Goal: Information Seeking & Learning: Find specific fact

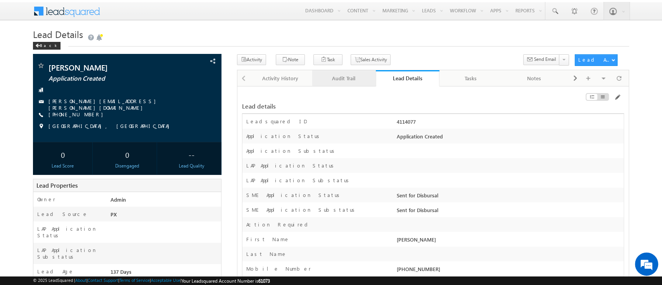
click at [343, 80] on div "Audit Trail" at bounding box center [343, 78] width 50 height 9
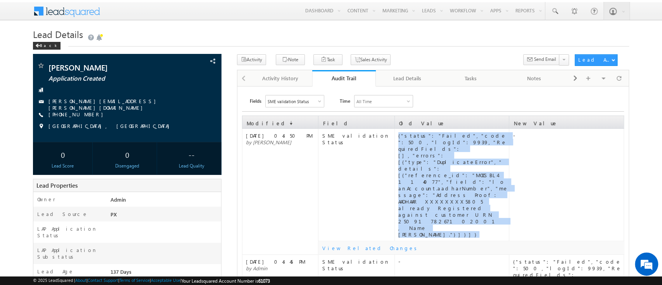
drag, startPoint x: 427, startPoint y: 190, endPoint x: 397, endPoint y: 137, distance: 61.1
click at [397, 137] on td "{"status":"Failed","code":500,"logId":9939,"RequiredFields":[],"errors":[{"type…" at bounding box center [452, 185] width 114 height 112
click at [546, 8] on link at bounding box center [554, 11] width 19 height 18
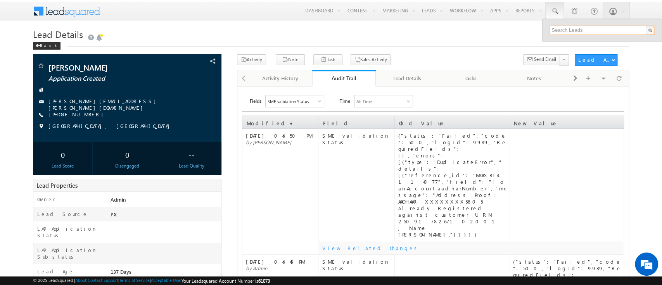
click at [570, 29] on input "text" at bounding box center [601, 30] width 105 height 9
paste input "SME0000531"
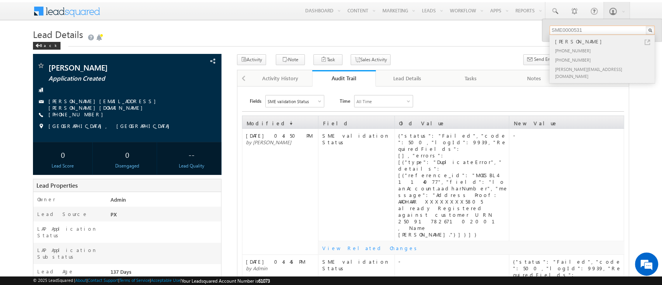
type input "SME0000531"
click at [599, 46] on div "[PHONE_NUMBER]" at bounding box center [605, 50] width 104 height 9
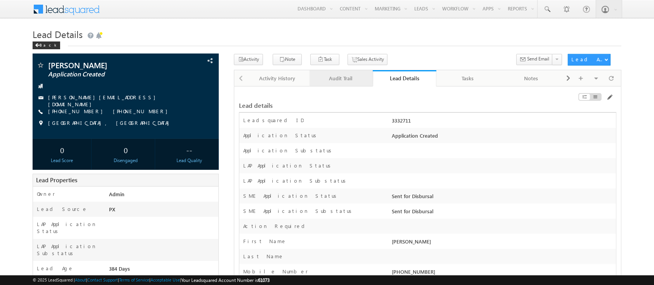
click at [356, 79] on div "Audit Trail" at bounding box center [341, 78] width 50 height 9
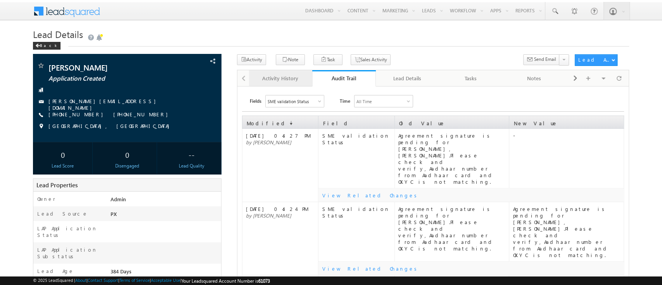
click at [295, 79] on div "Activity History" at bounding box center [280, 78] width 50 height 9
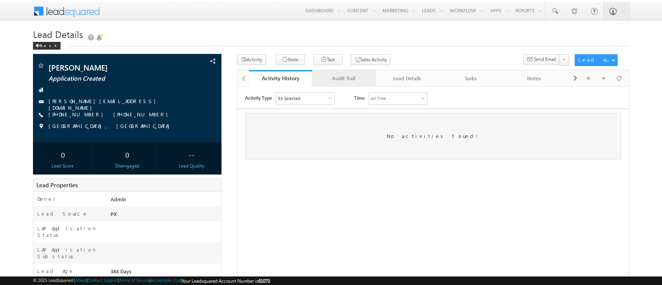
click at [357, 83] on div "Audit Trail" at bounding box center [343, 78] width 50 height 9
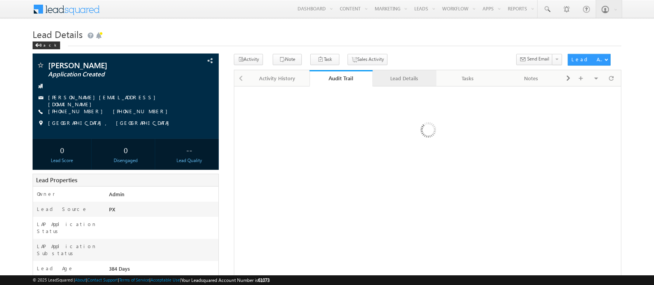
click at [412, 76] on div "Lead Details" at bounding box center [404, 78] width 50 height 9
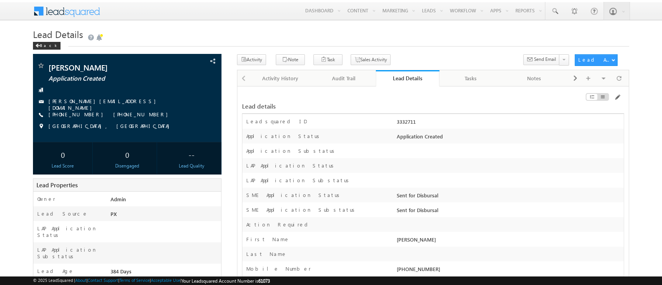
click at [404, 124] on div "3332711" at bounding box center [509, 123] width 229 height 11
copy div "3332711"
click at [340, 73] on link "Audit Trail" at bounding box center [344, 78] width 64 height 16
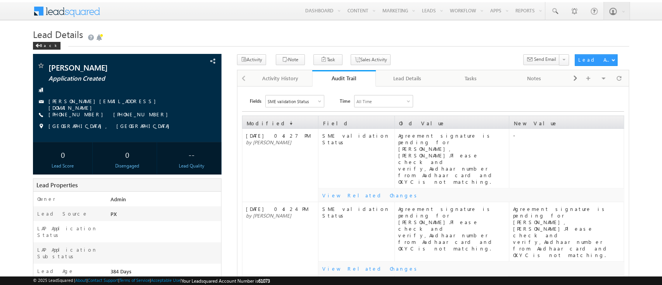
click at [310, 100] on div "SME validation Status" at bounding box center [295, 101] width 58 height 12
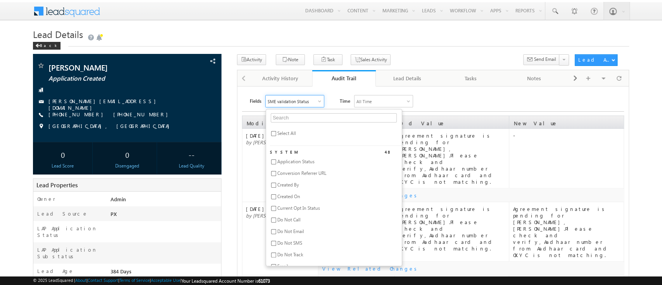
click at [287, 134] on span "Select All" at bounding box center [286, 133] width 19 height 6
checkbox input "true"
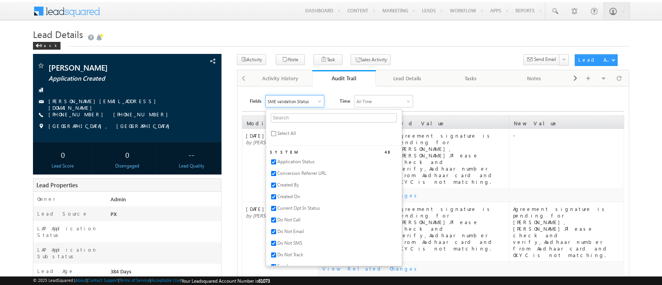
checkbox input "true"
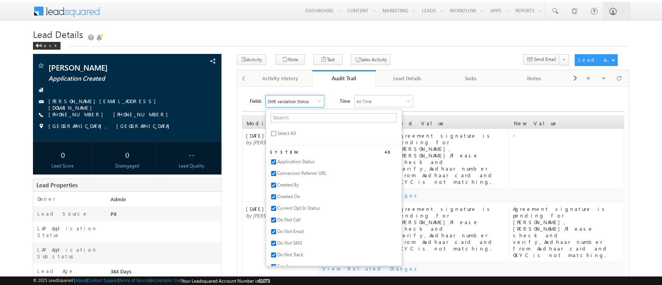
checkbox input "true"
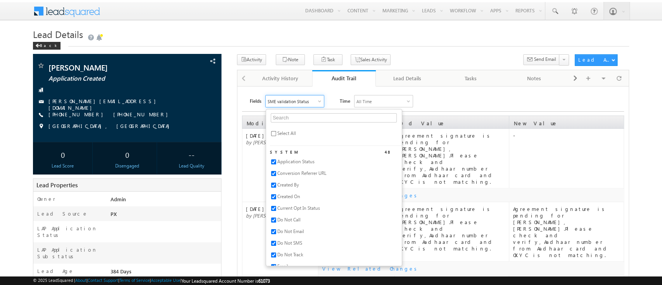
checkbox input "true"
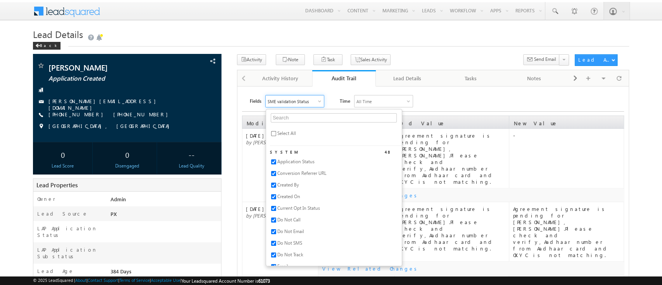
checkbox input "true"
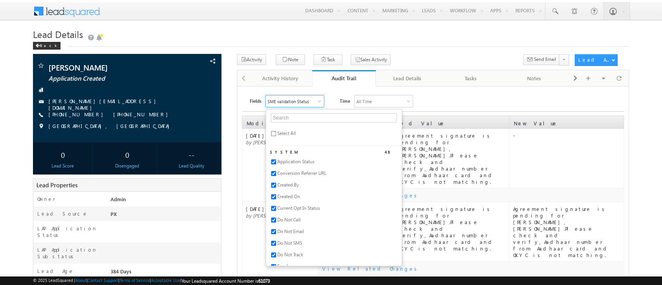
checkbox input "true"
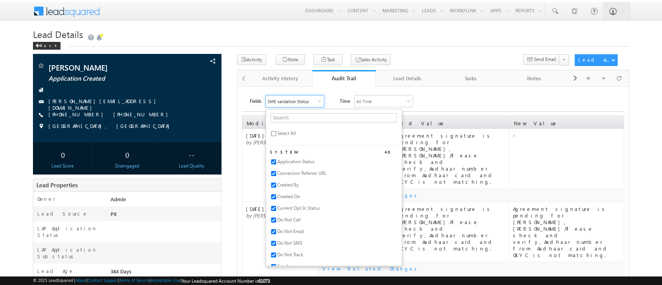
checkbox input "true"
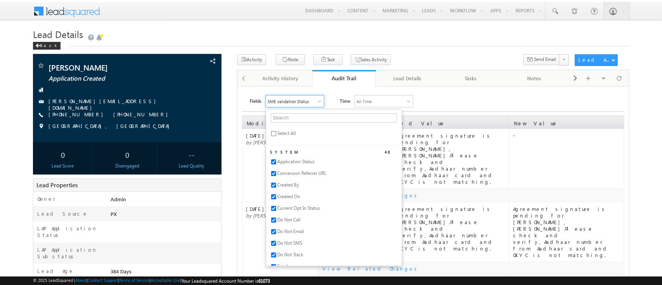
checkbox input "true"
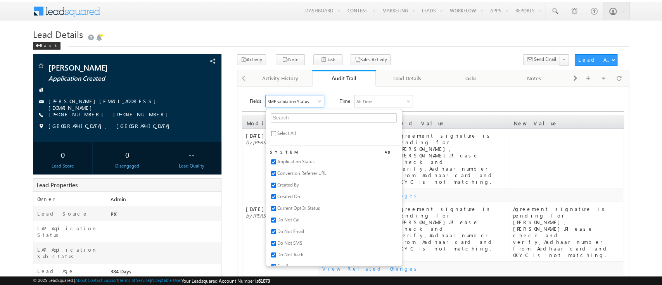
checkbox input "true"
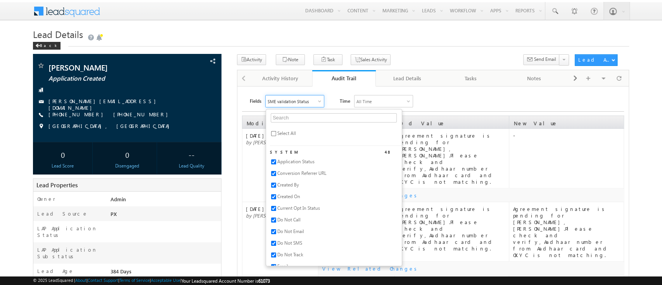
checkbox input "true"
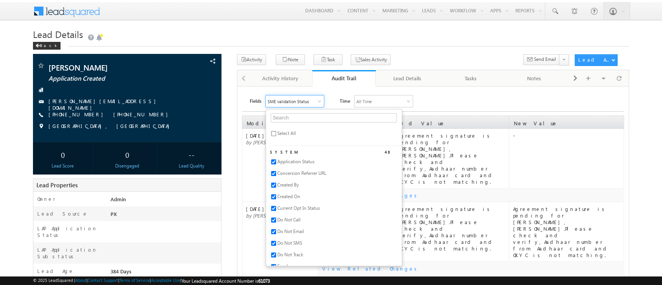
checkbox input "true"
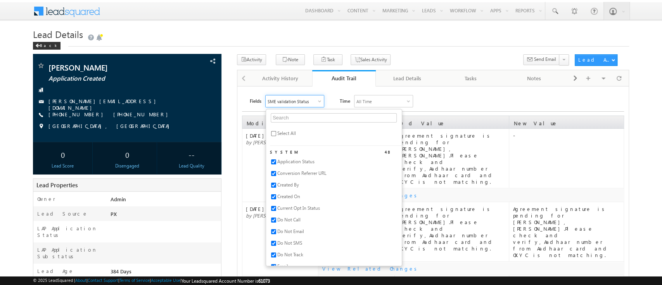
checkbox input "true"
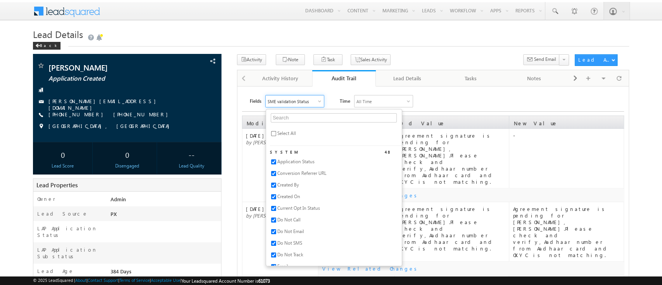
checkbox input "true"
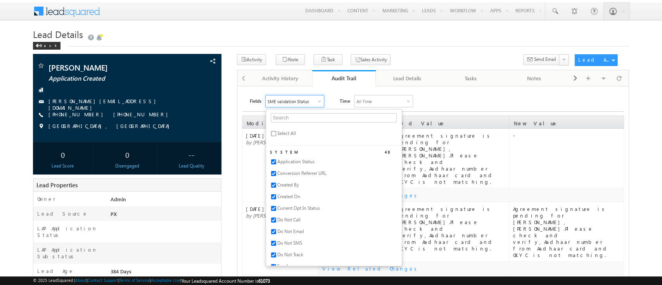
checkbox input "true"
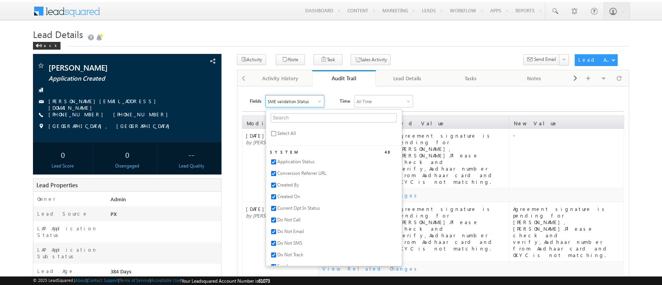
checkbox input "true"
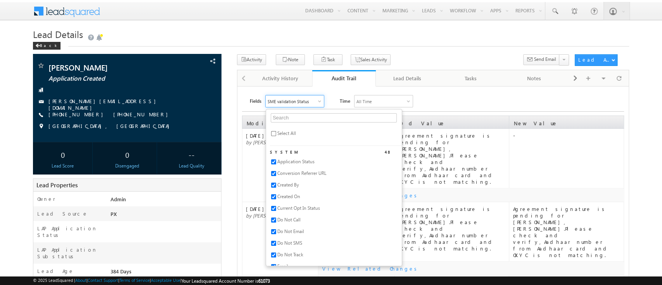
checkbox input "true"
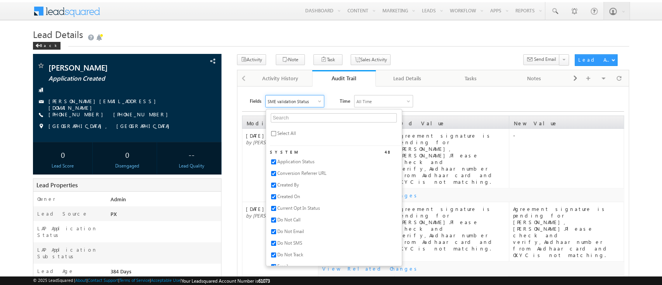
checkbox input "true"
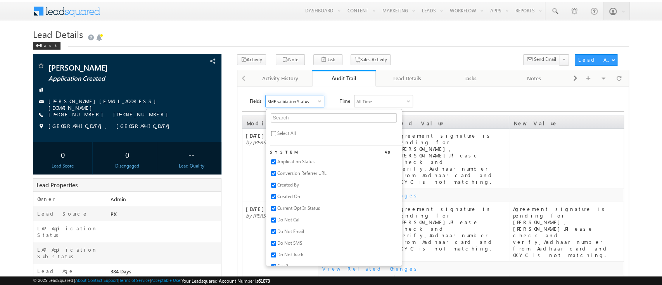
checkbox input "true"
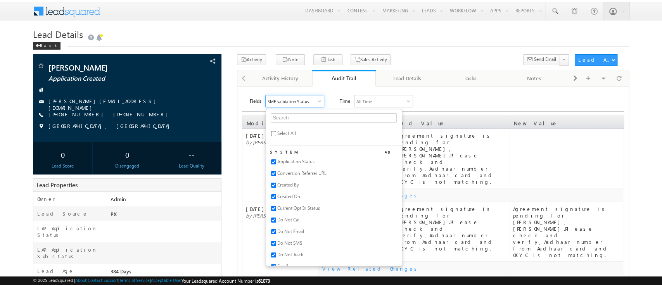
checkbox input "true"
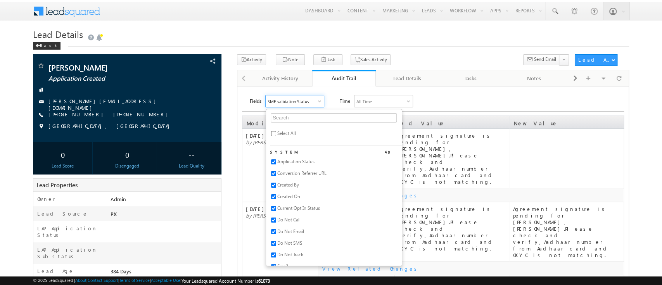
checkbox input "true"
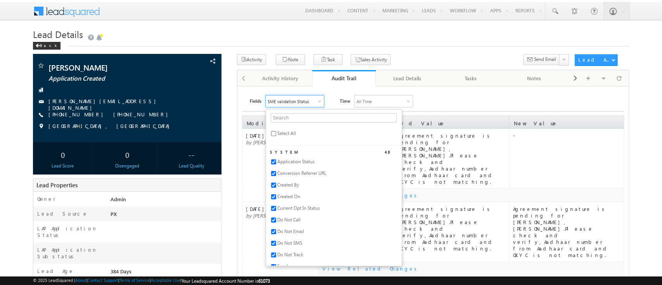
checkbox input "true"
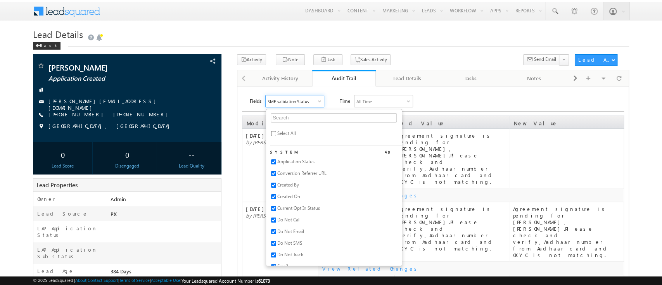
checkbox input "true"
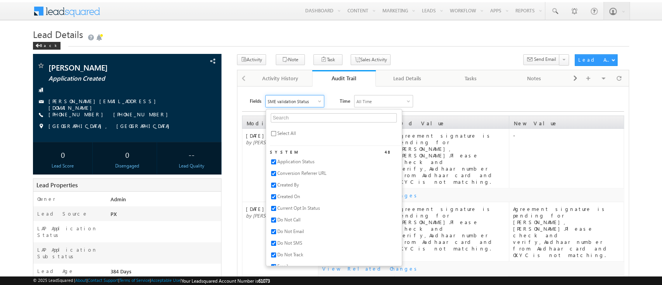
checkbox input "true"
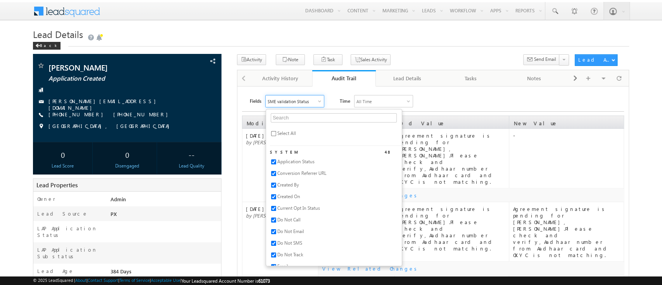
checkbox input "true"
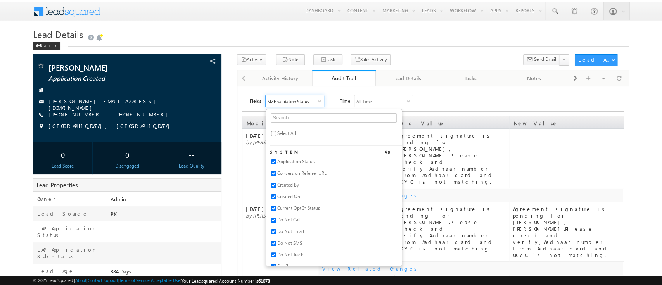
checkbox input "true"
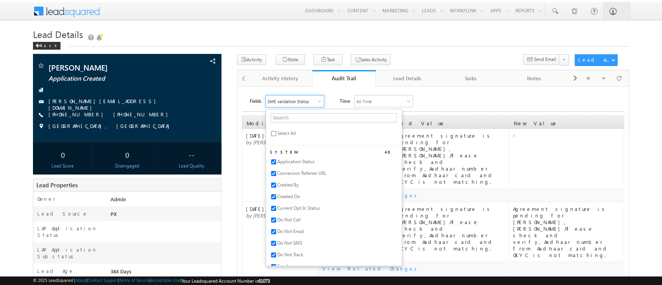
checkbox input "true"
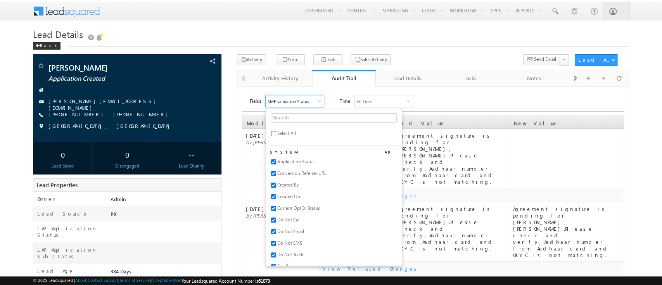
checkbox input "true"
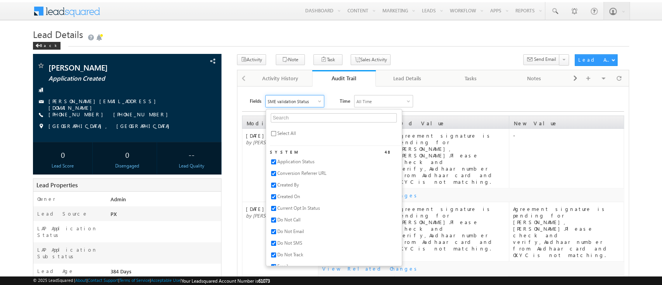
checkbox input "true"
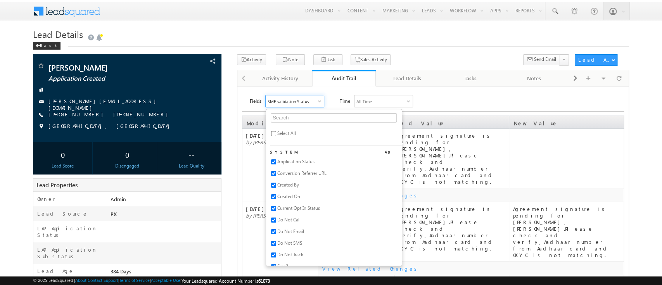
checkbox input "true"
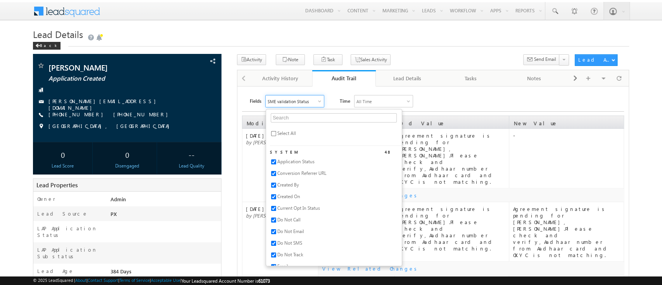
checkbox input "true"
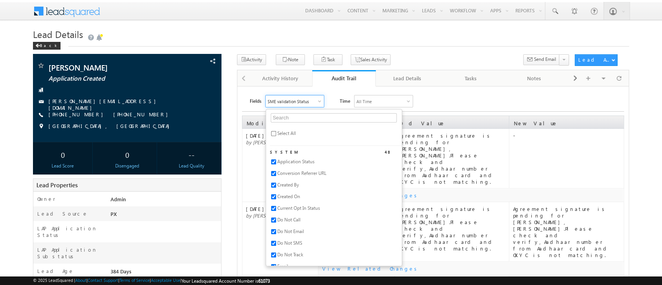
checkbox input "true"
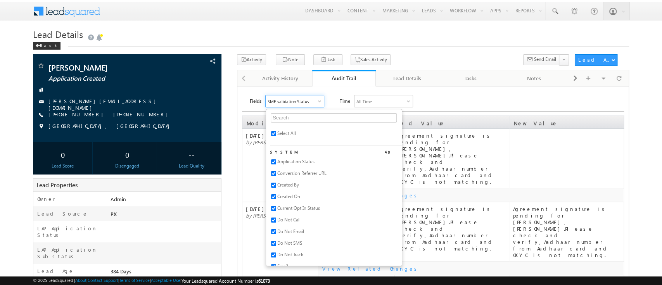
checkbox input "true"
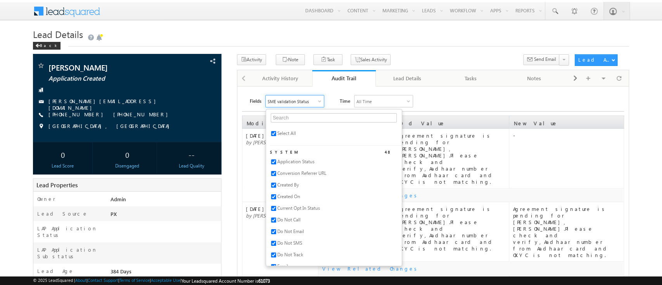
checkbox input "true"
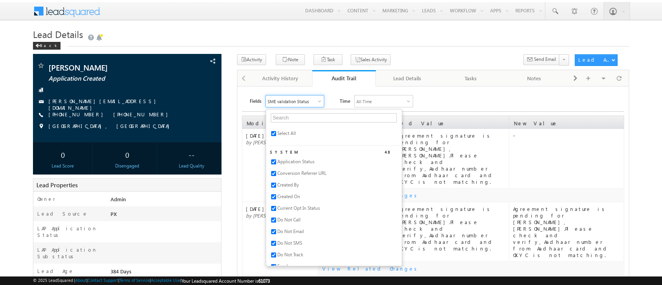
checkbox input "true"
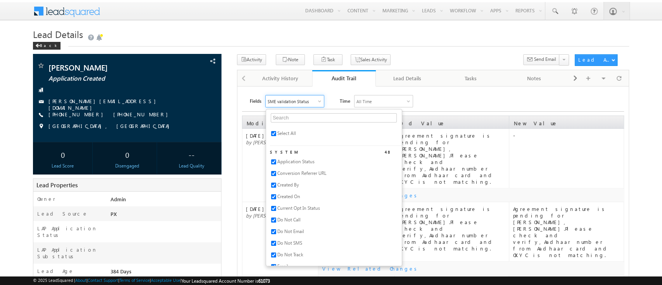
checkbox input "true"
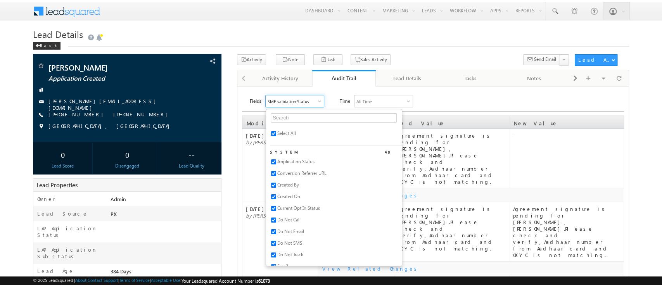
checkbox input "true"
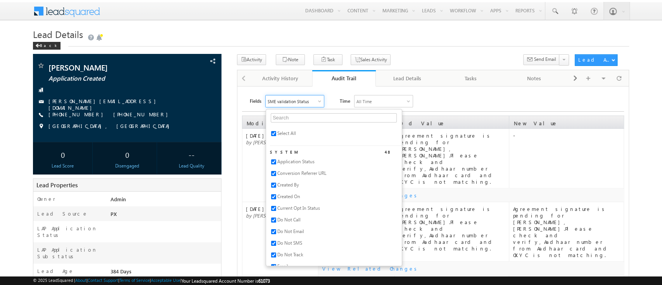
checkbox input "true"
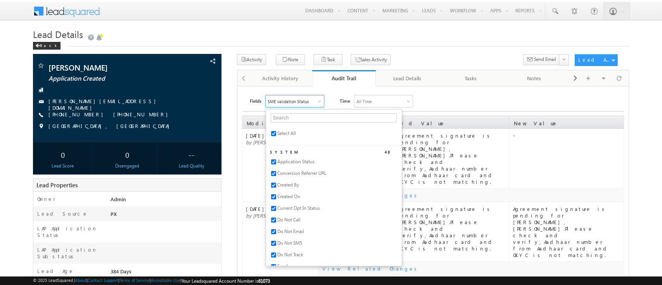
checkbox input "true"
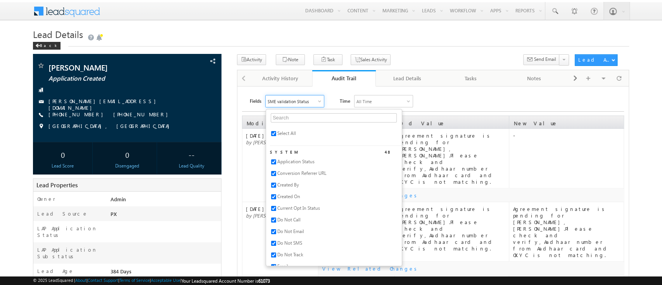
checkbox input "true"
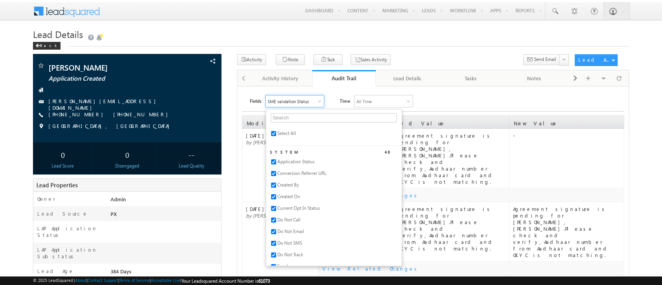
checkbox input "true"
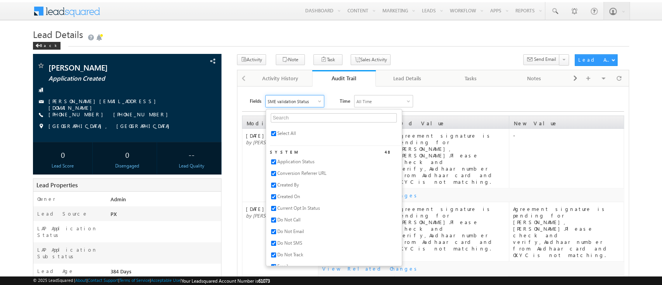
checkbox input "true"
click at [425, 98] on div "Fields All Selected Select All System 48 Application Status Conversion Referrer…" at bounding box center [437, 101] width 374 height 12
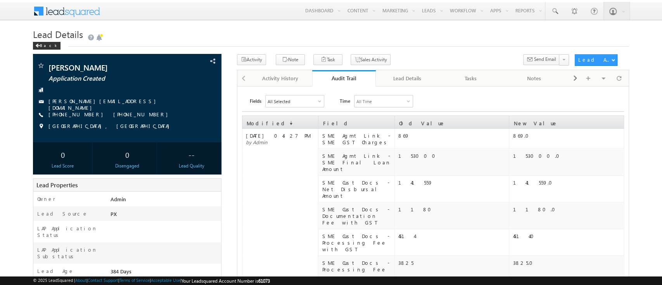
click at [346, 79] on div "Audit Trail" at bounding box center [344, 77] width 52 height 7
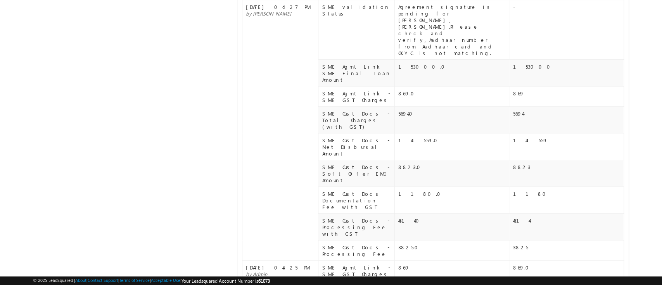
scroll to position [404, 0]
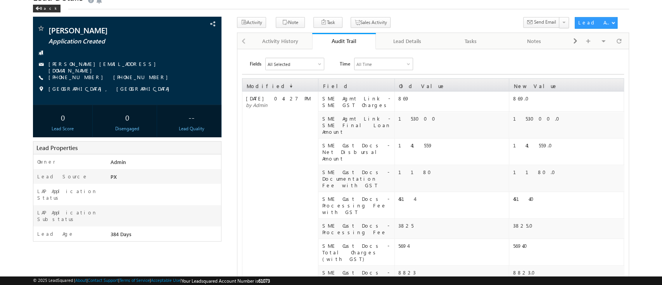
scroll to position [0, 0]
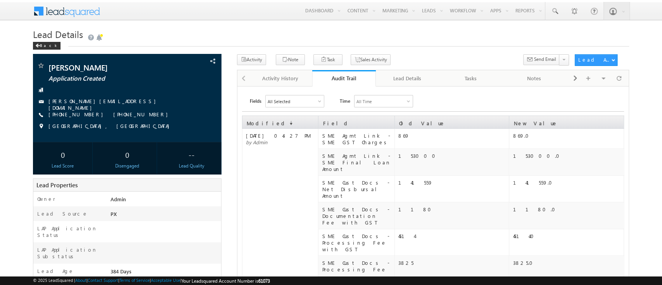
click at [335, 71] on link "Audit Trail" at bounding box center [344, 78] width 64 height 16
click at [416, 83] on div "Lead Details" at bounding box center [407, 78] width 50 height 9
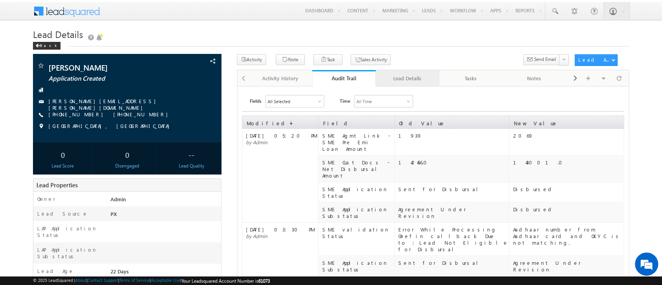
click at [414, 80] on div "Lead Details" at bounding box center [407, 78] width 50 height 9
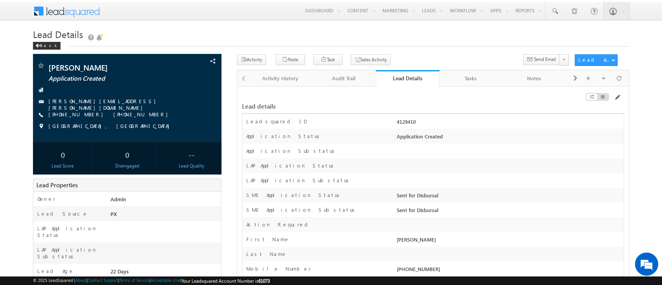
click at [406, 124] on div "4129410" at bounding box center [509, 123] width 229 height 11
copy div "4129410"
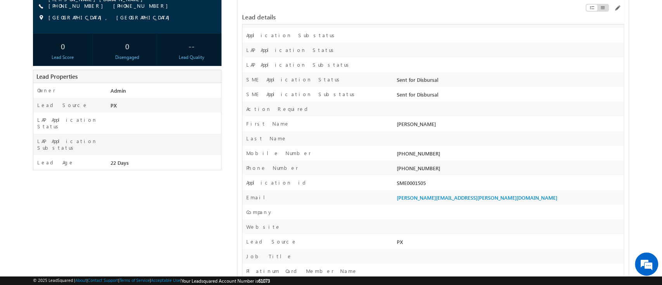
scroll to position [118, 0]
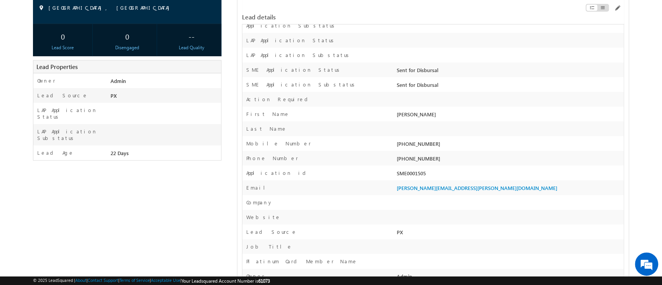
click at [410, 175] on div "SME0001505" at bounding box center [509, 174] width 229 height 11
copy div "SME0001505"
